Goal: Task Accomplishment & Management: Manage account settings

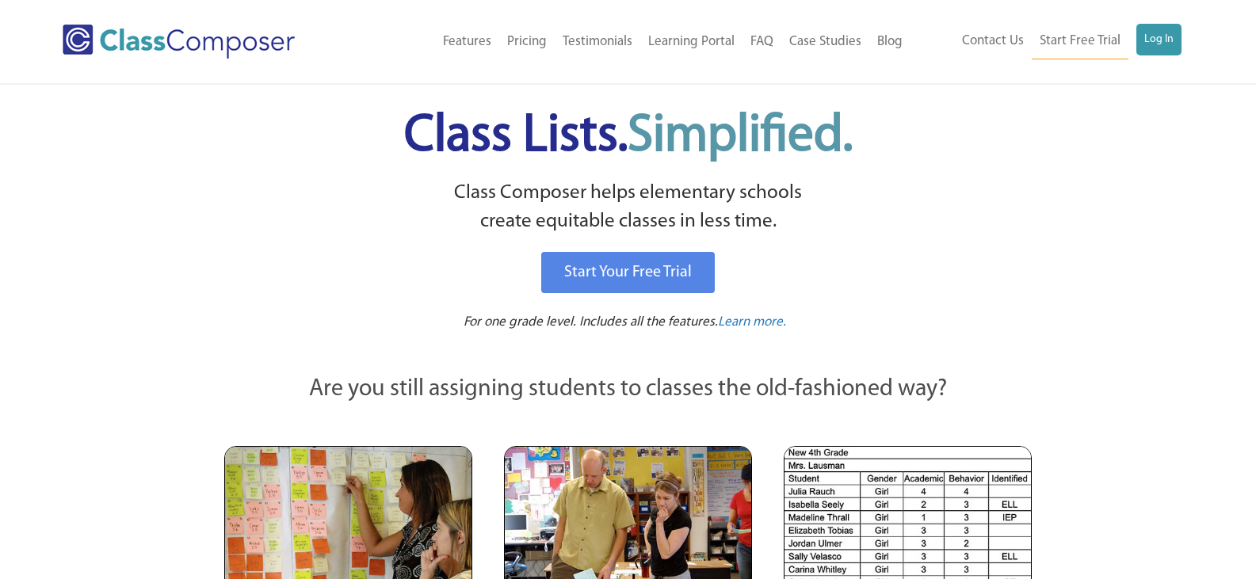
click at [1168, 40] on link "Log In" at bounding box center [1158, 40] width 45 height 32
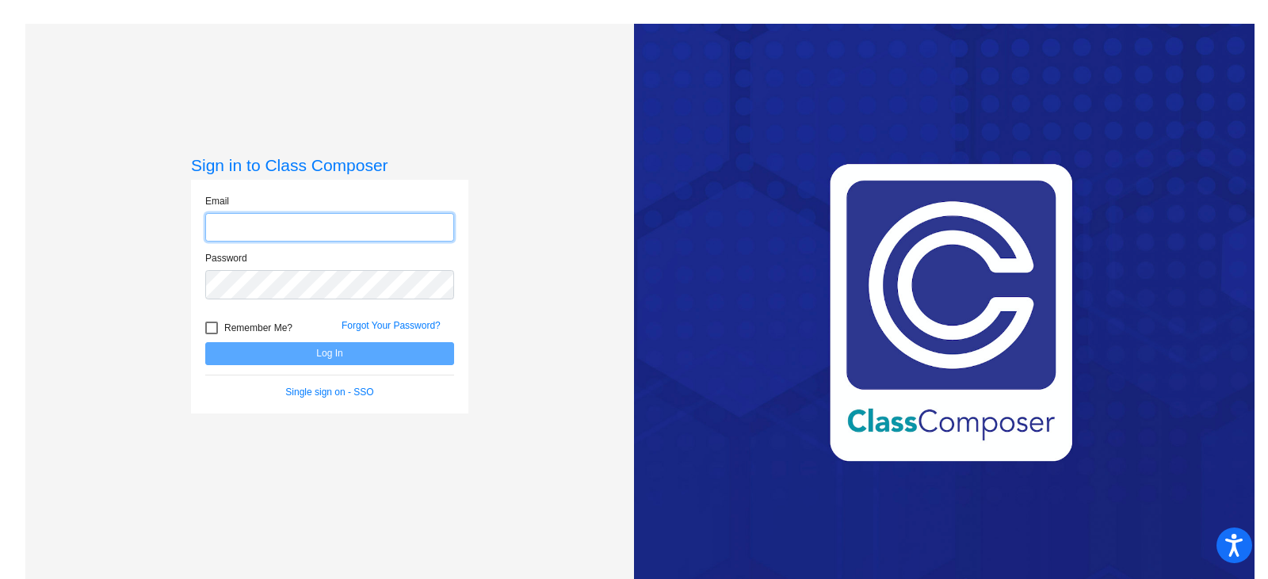
type input "tammy.agi@lcps.org"
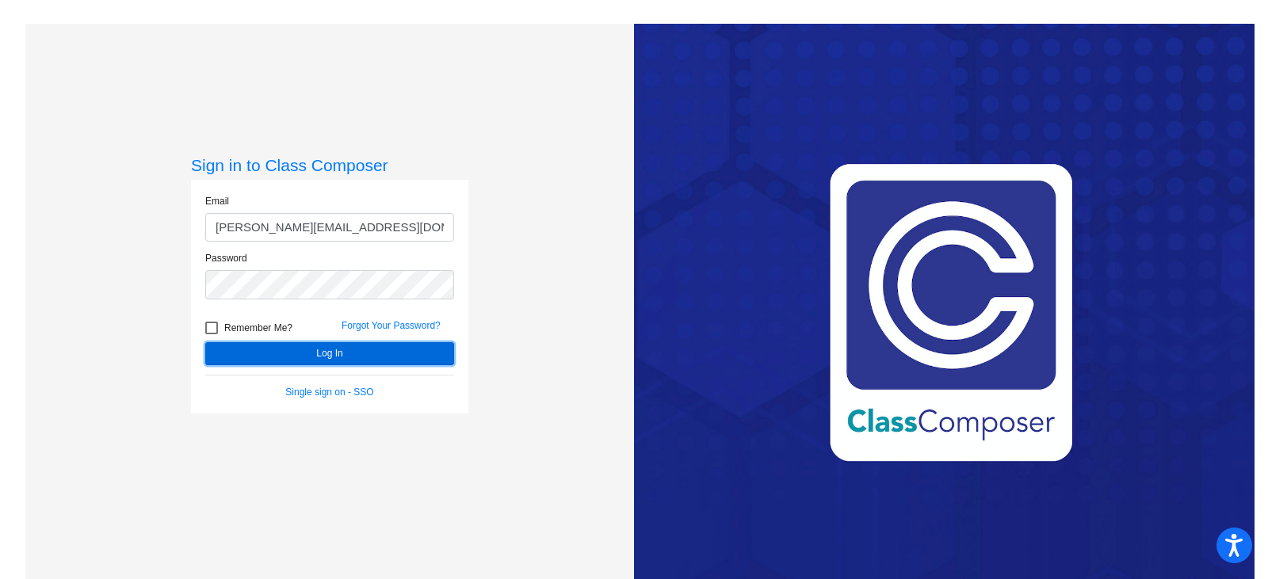
click at [397, 364] on button "Log In" at bounding box center [329, 353] width 249 height 23
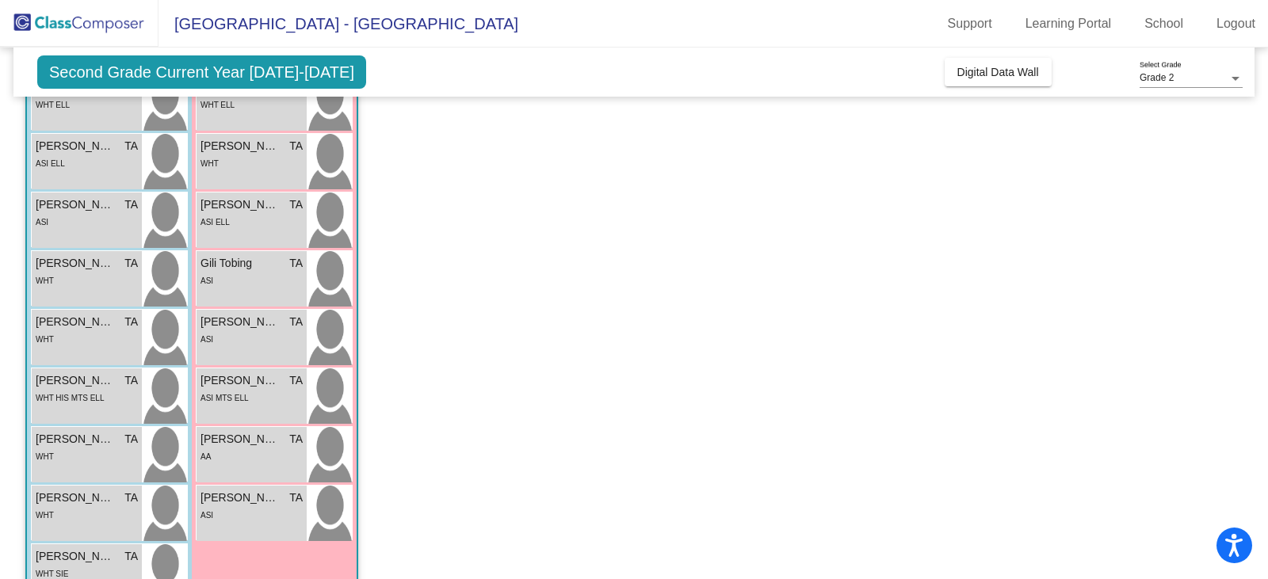
scroll to position [317, 0]
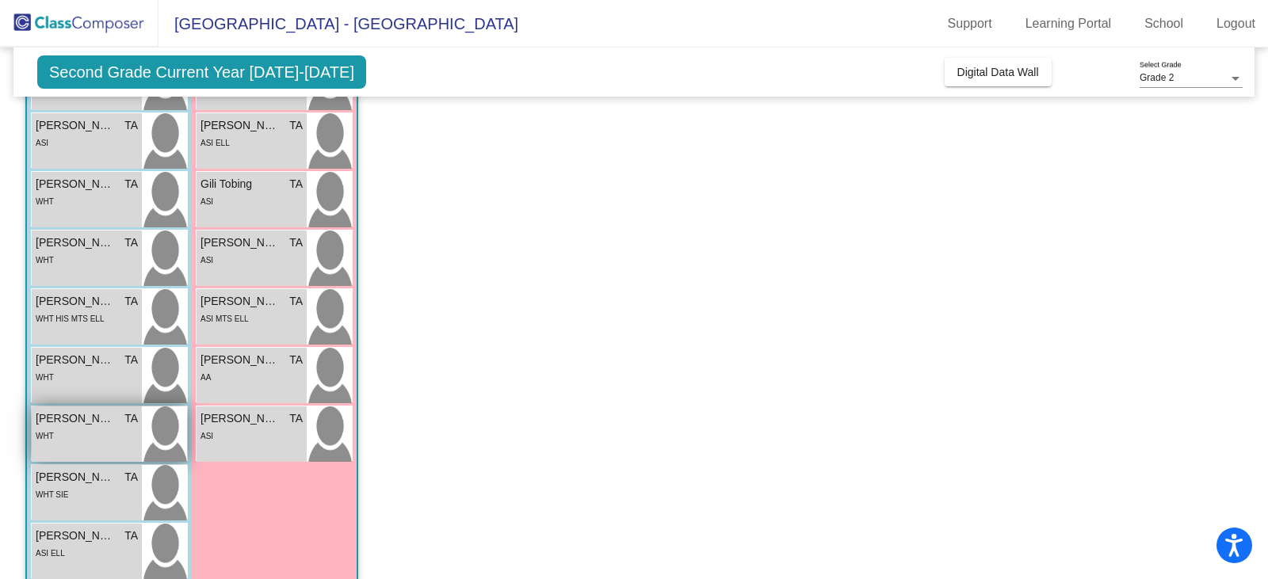
click at [76, 440] on div "WHT" at bounding box center [87, 435] width 102 height 17
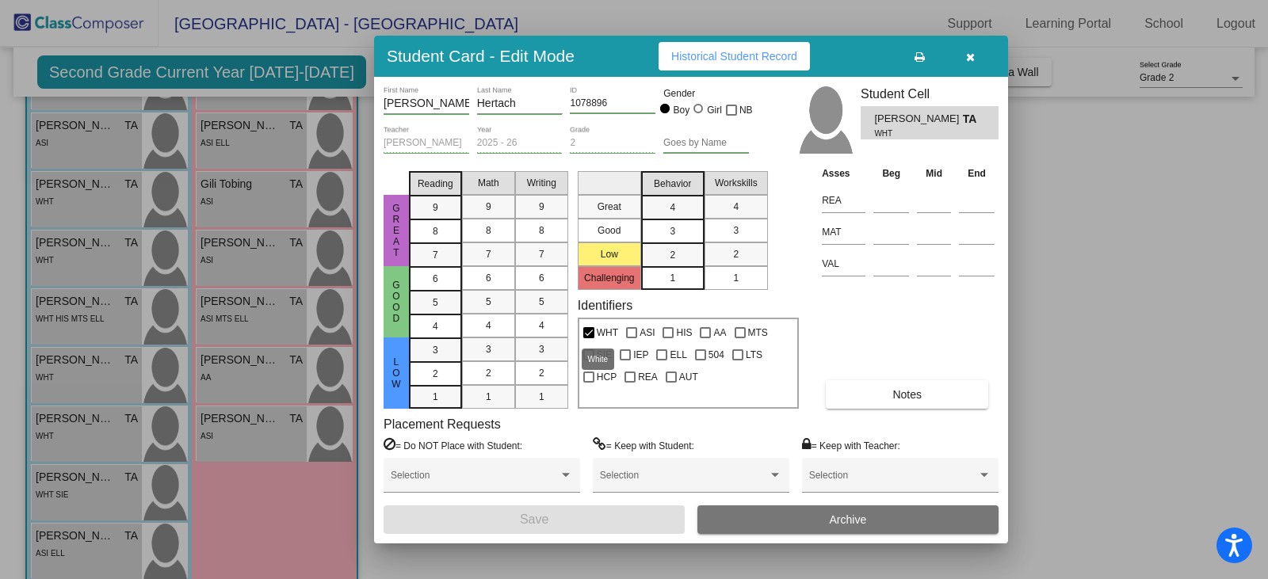
click at [588, 327] on div at bounding box center [588, 332] width 11 height 11
click at [588, 338] on input "WHT" at bounding box center [588, 338] width 1 height 1
checkbox input "false"
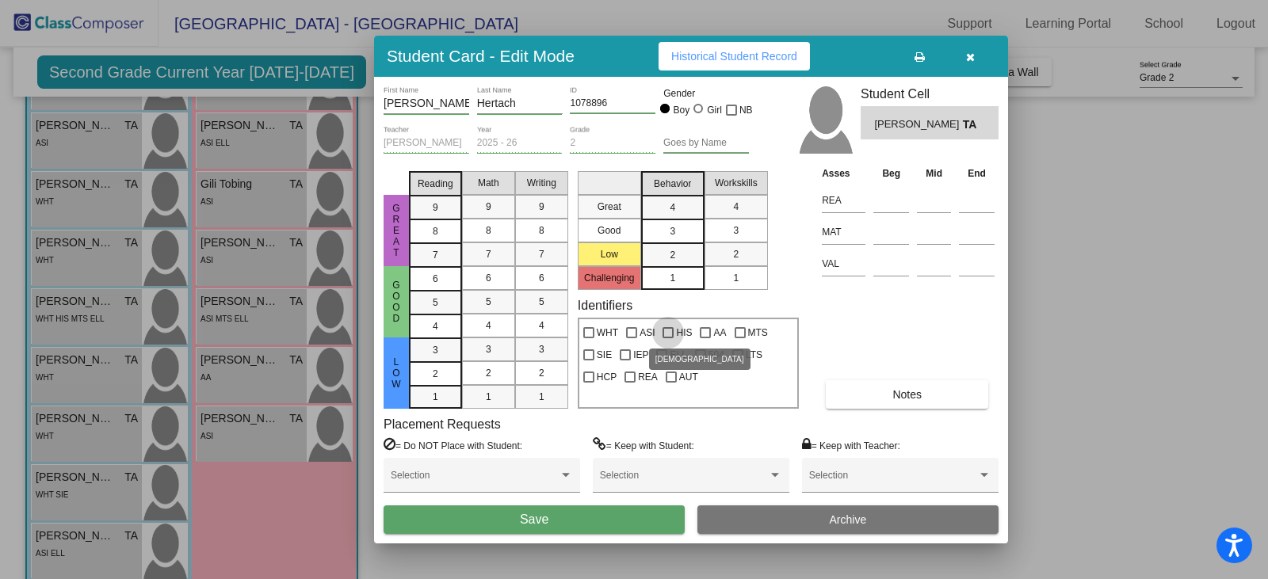
click at [667, 331] on div at bounding box center [667, 332] width 11 height 11
click at [667, 338] on input "HIS" at bounding box center [667, 338] width 1 height 1
checkbox input "true"
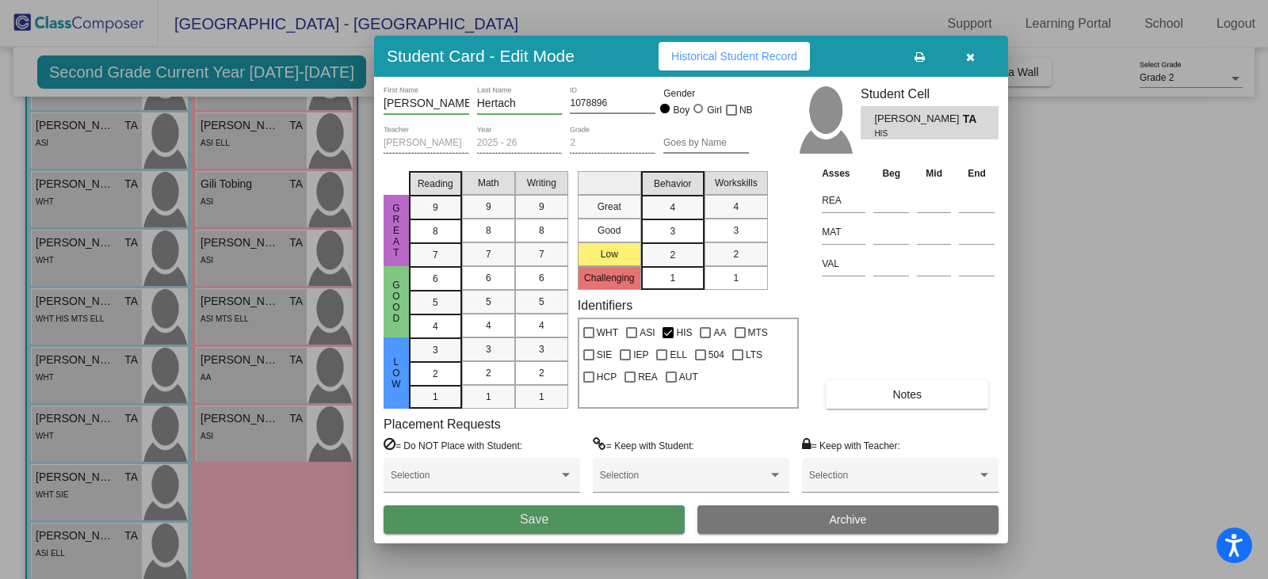
click at [658, 513] on button "Save" at bounding box center [533, 519] width 301 height 29
